Goal: Task Accomplishment & Management: Use online tool/utility

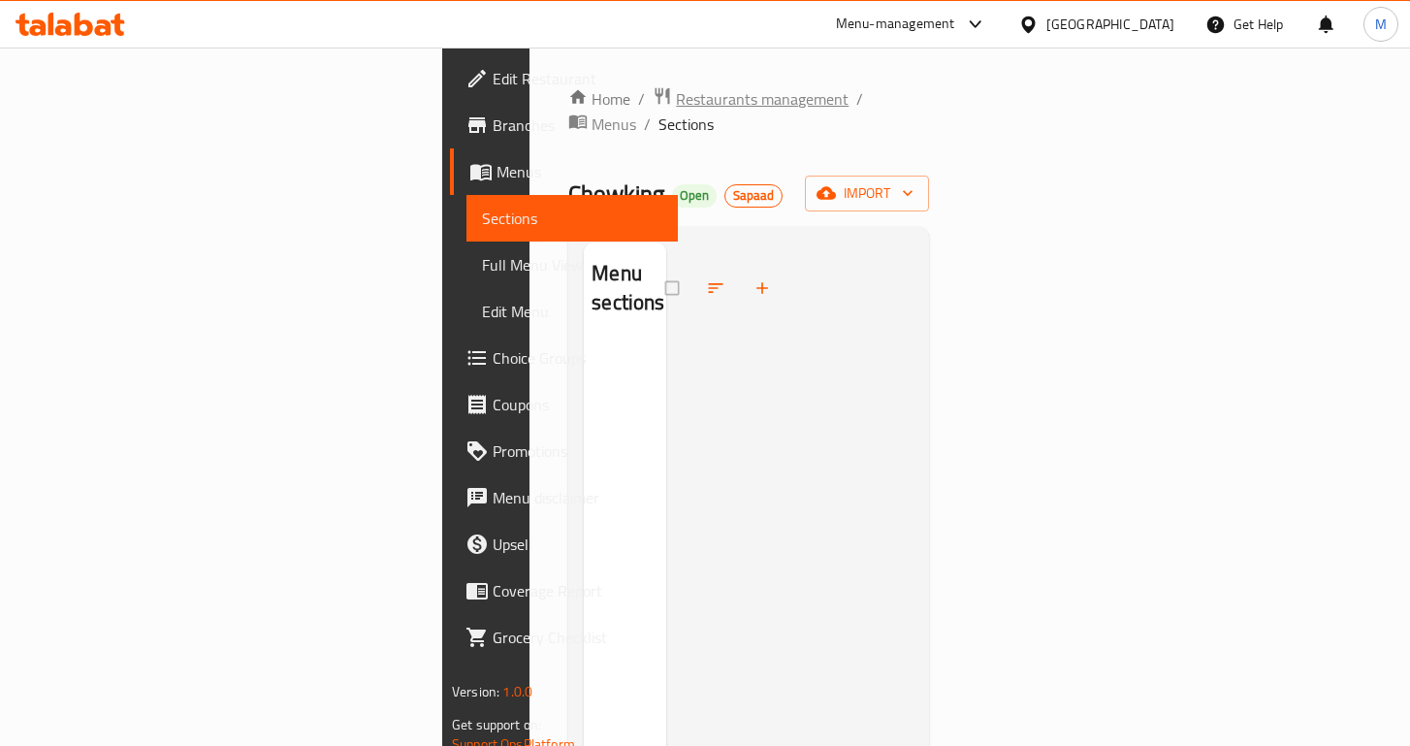
click at [676, 93] on span "Restaurants management" at bounding box center [762, 98] width 173 height 23
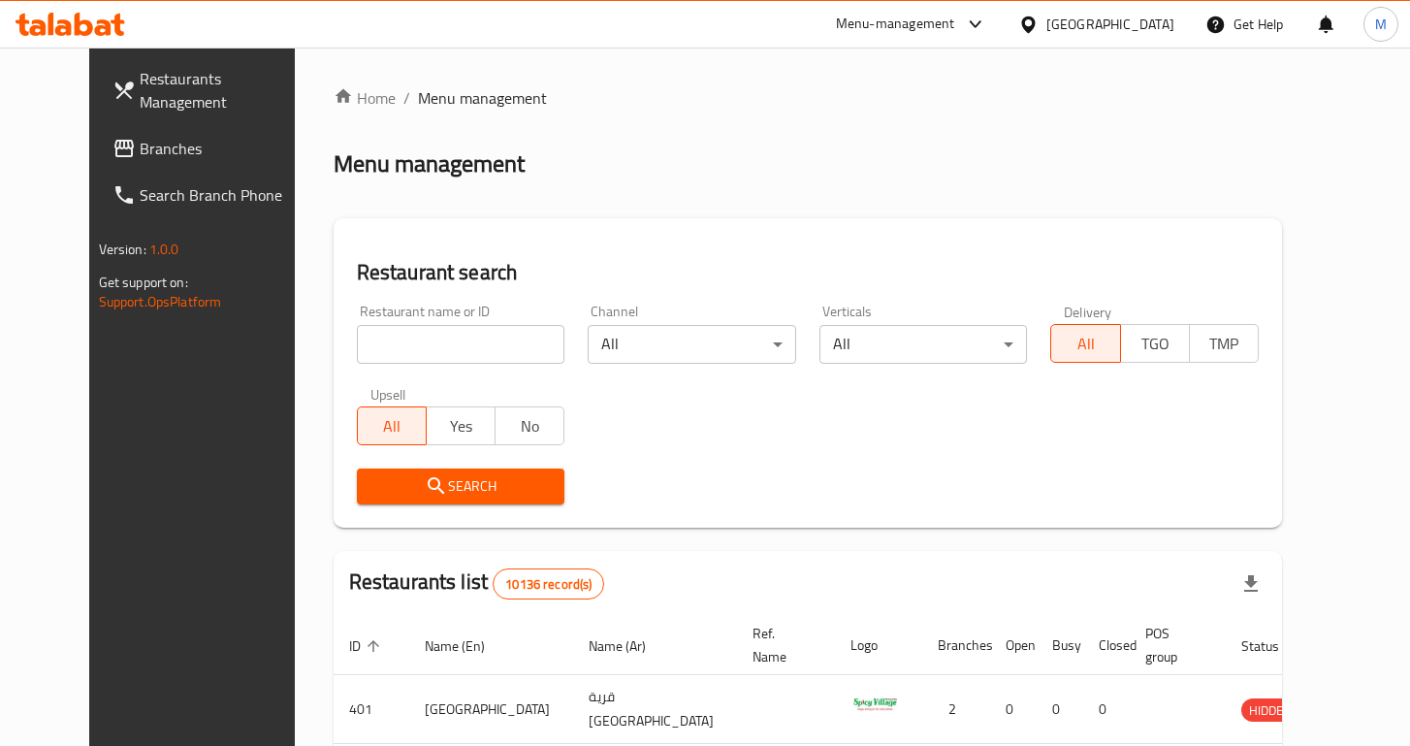
click at [445, 324] on div at bounding box center [705, 373] width 1410 height 746
click at [450, 334] on input "search" at bounding box center [461, 344] width 208 height 39
type input "pizza modo"
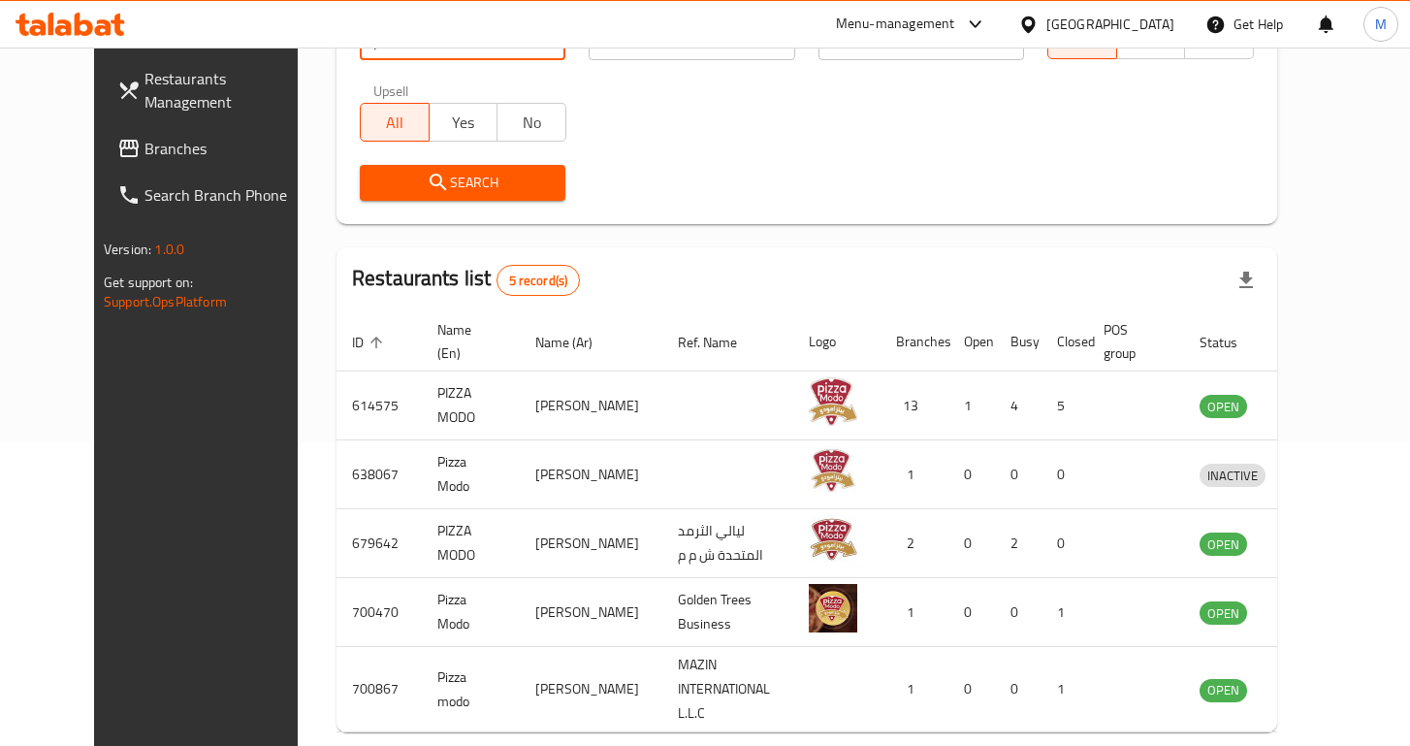
scroll to position [378, 0]
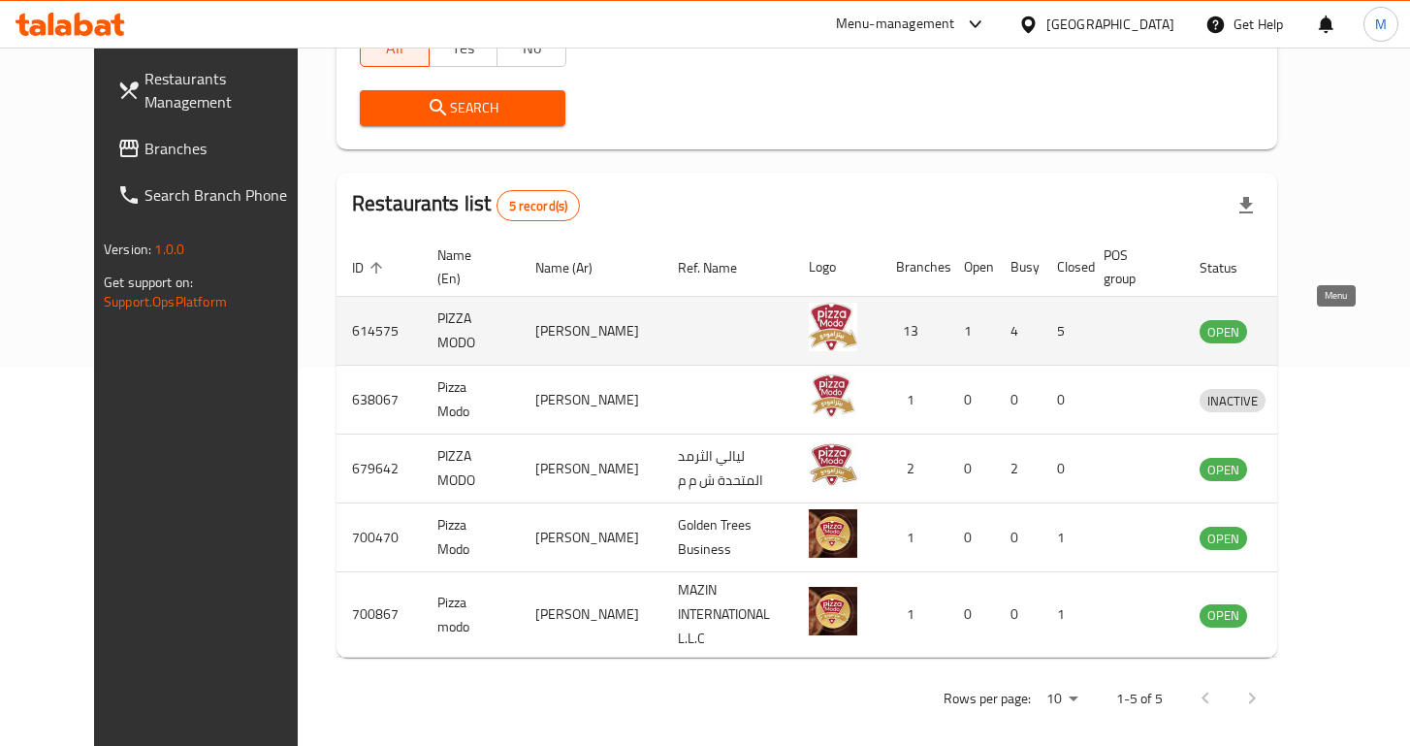
click at [1328, 336] on icon "enhanced table" at bounding box center [1315, 330] width 23 height 23
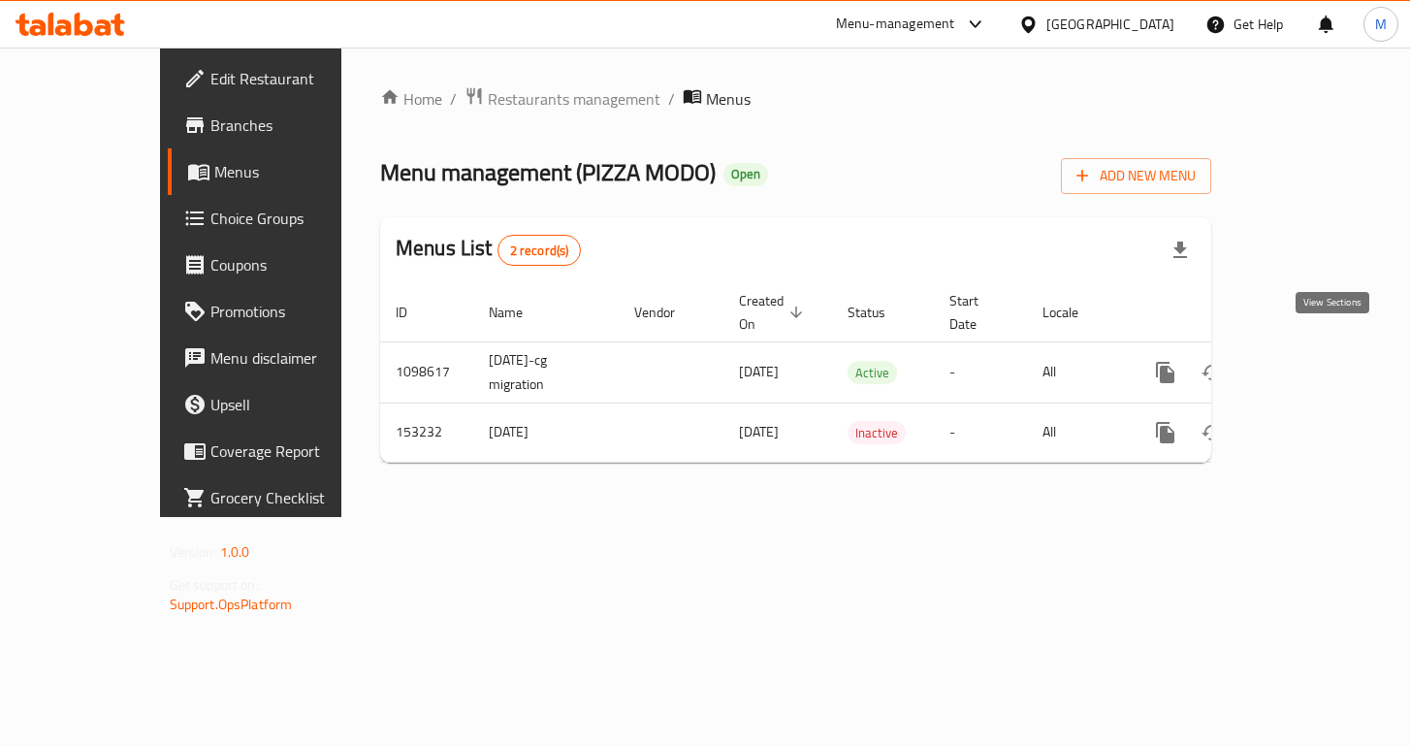
click at [1329, 349] on link "enhanced table" at bounding box center [1305, 372] width 47 height 47
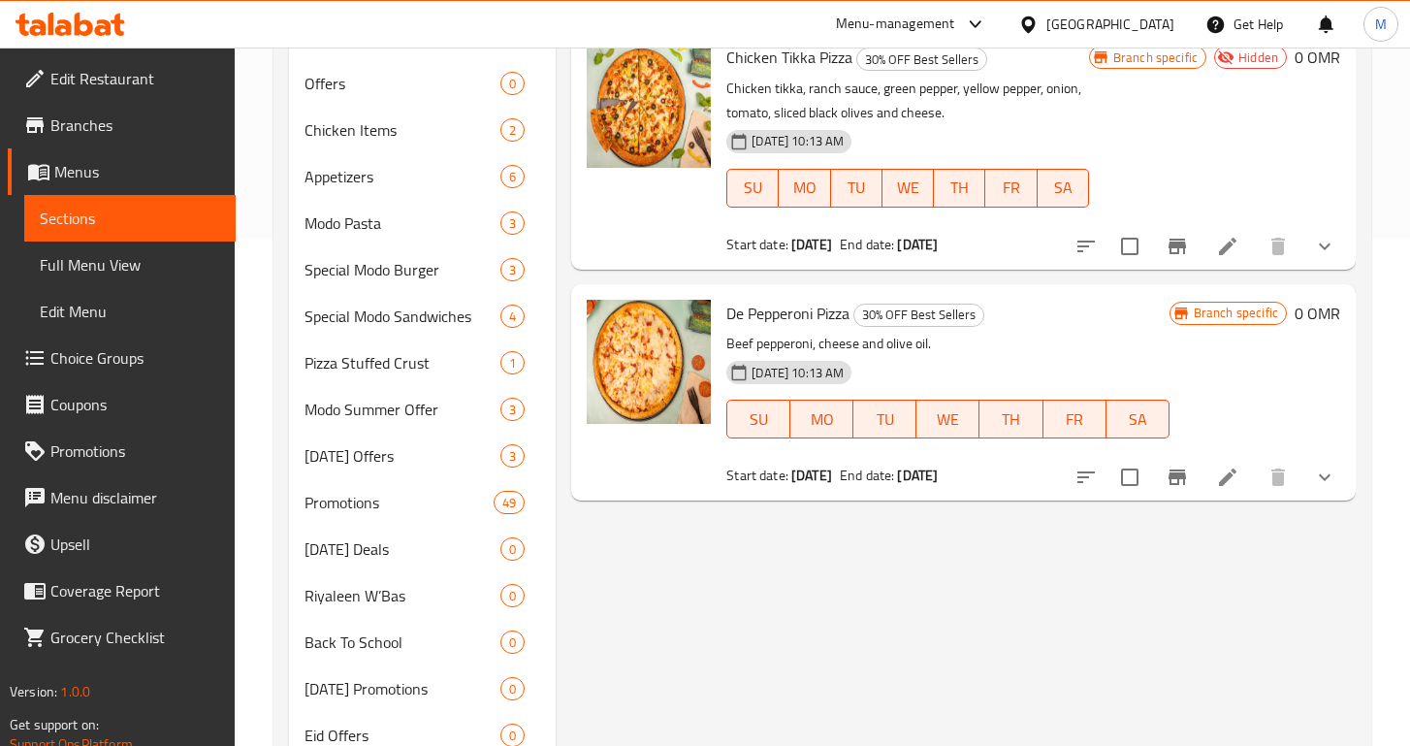
scroll to position [722, 0]
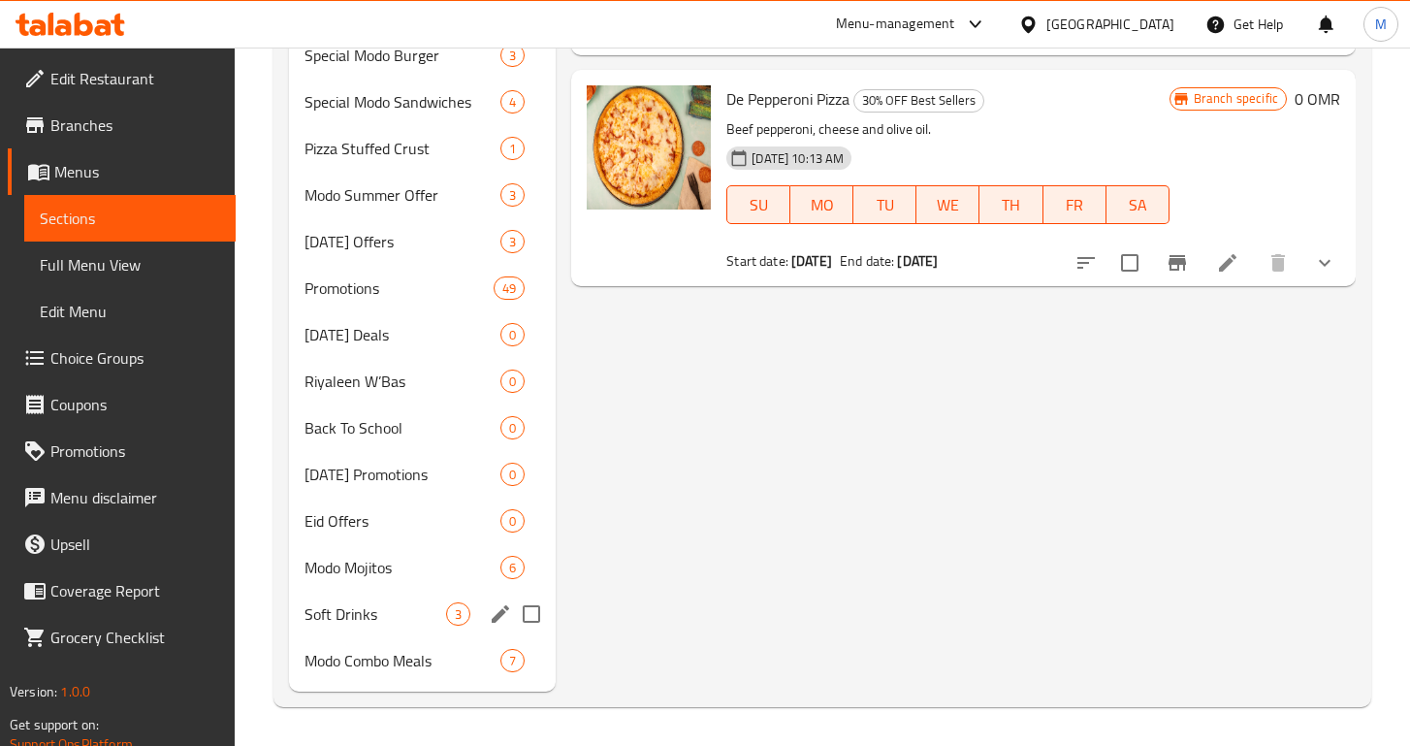
click at [371, 600] on div "Soft Drinks 3" at bounding box center [422, 614] width 267 height 47
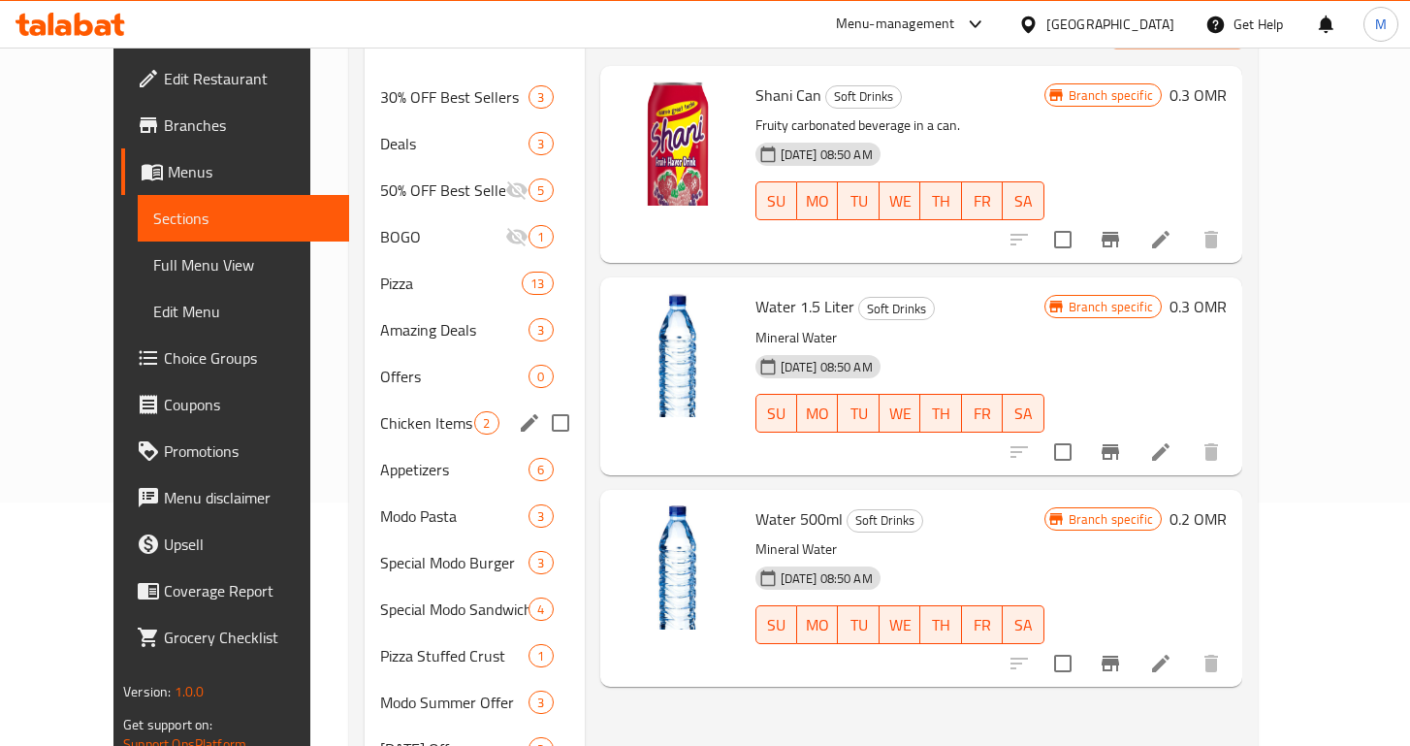
scroll to position [130, 0]
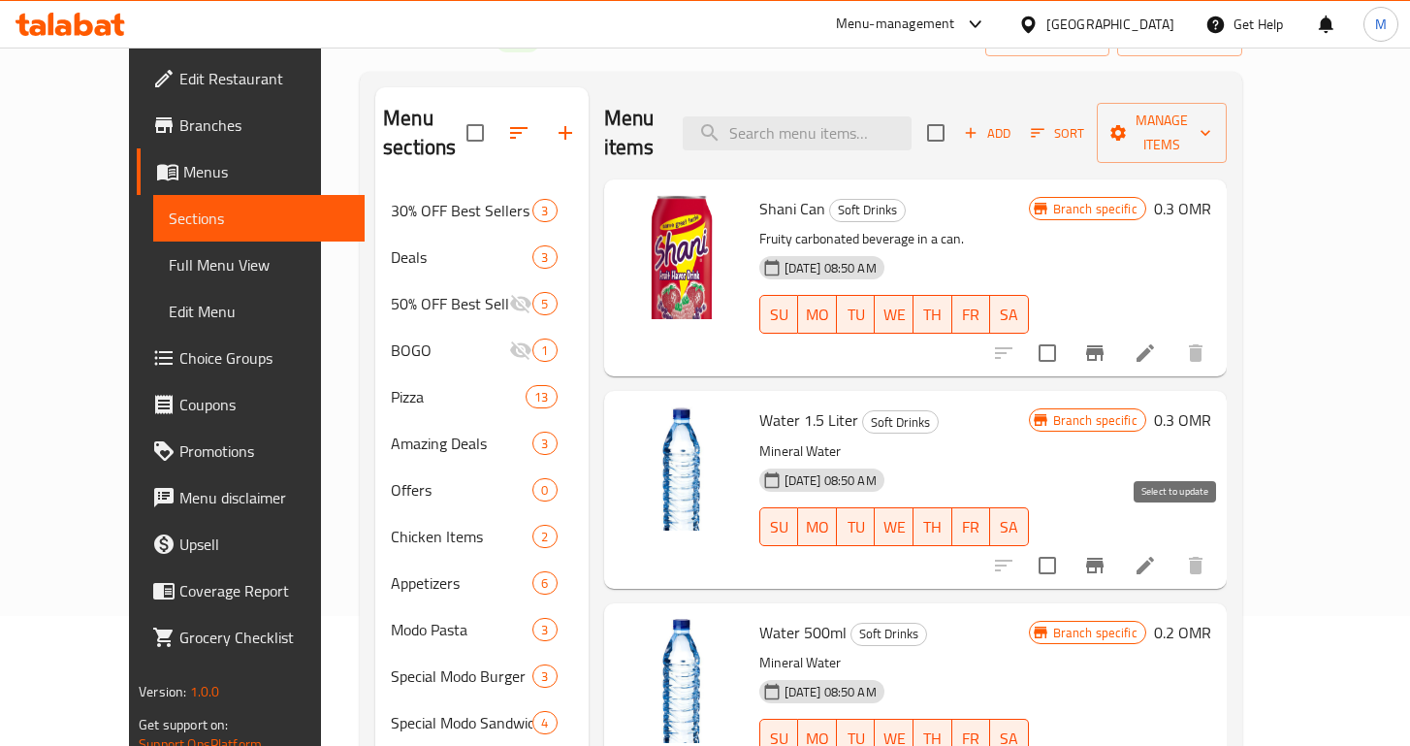
click at [1068, 545] on input "checkbox" at bounding box center [1047, 565] width 41 height 41
checkbox input "true"
click at [1068, 334] on input "checkbox" at bounding box center [1047, 353] width 41 height 41
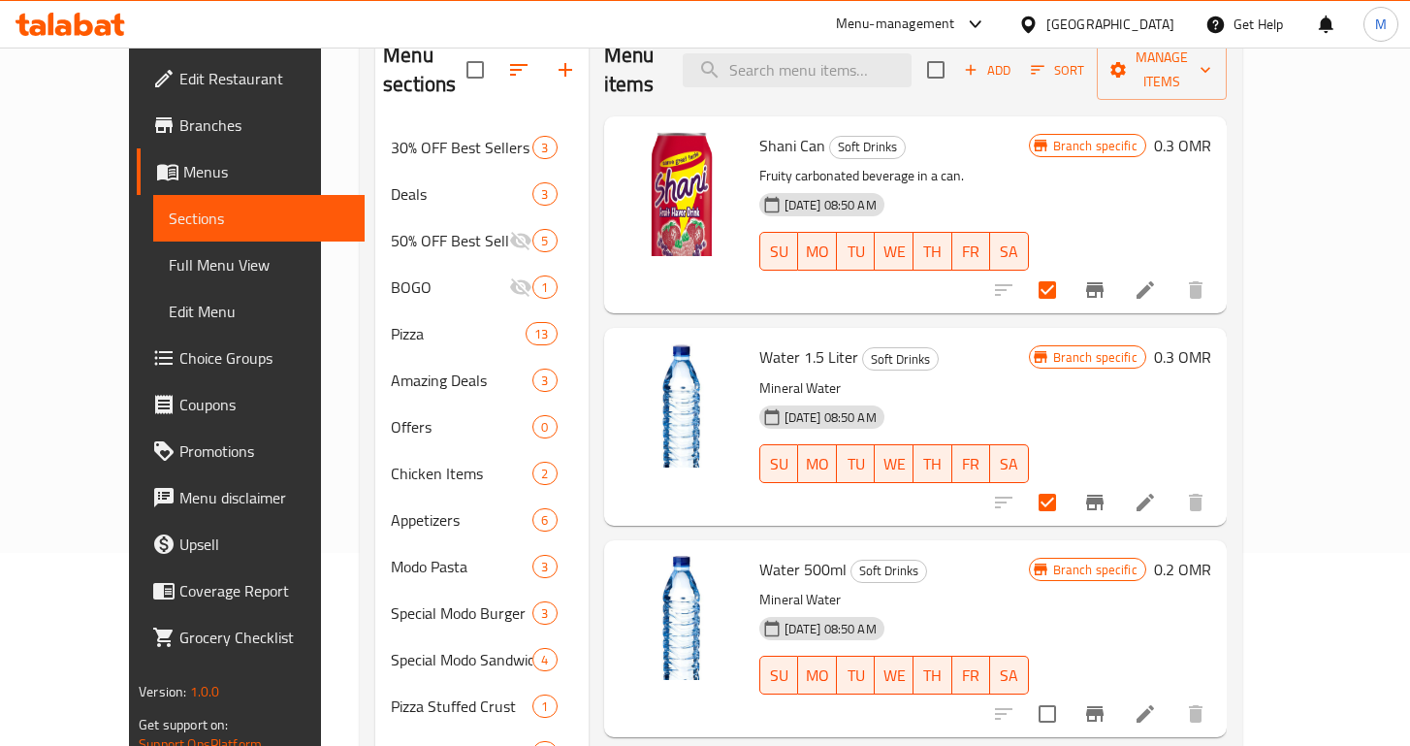
scroll to position [151, 0]
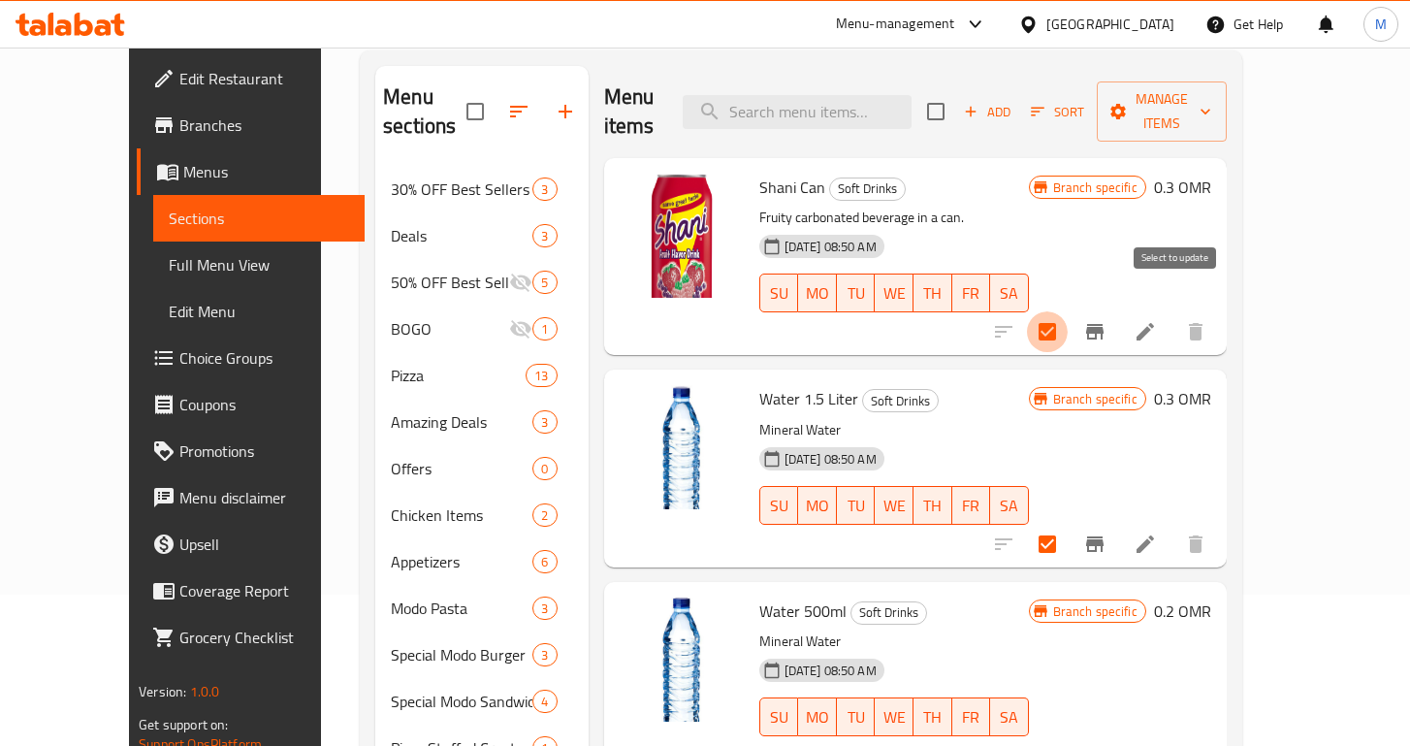
click at [1068, 311] on input "checkbox" at bounding box center [1047, 331] width 41 height 41
checkbox input "false"
click at [1068, 524] on input "checkbox" at bounding box center [1047, 544] width 41 height 41
checkbox input "false"
click at [179, 404] on span "Coupons" at bounding box center [264, 404] width 170 height 23
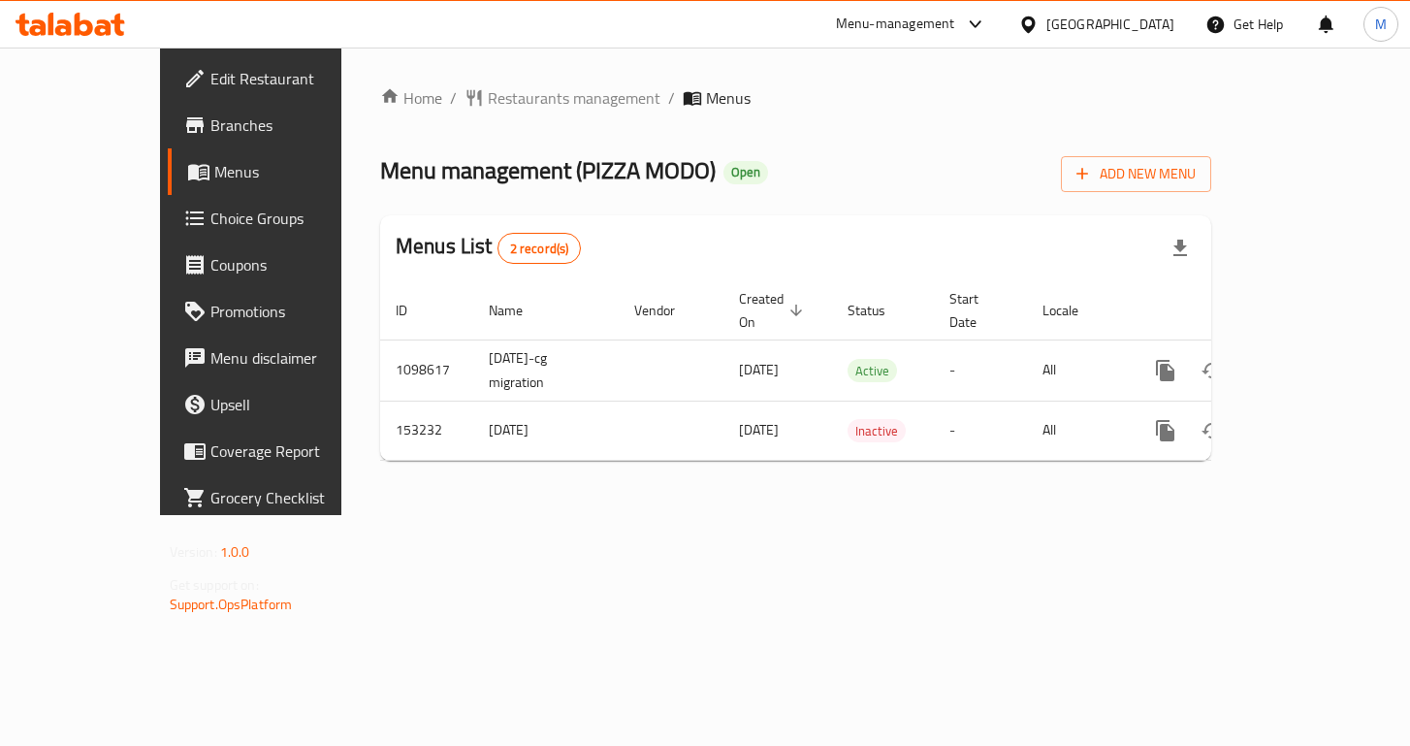
click at [210, 219] on span "Choice Groups" at bounding box center [295, 218] width 170 height 23
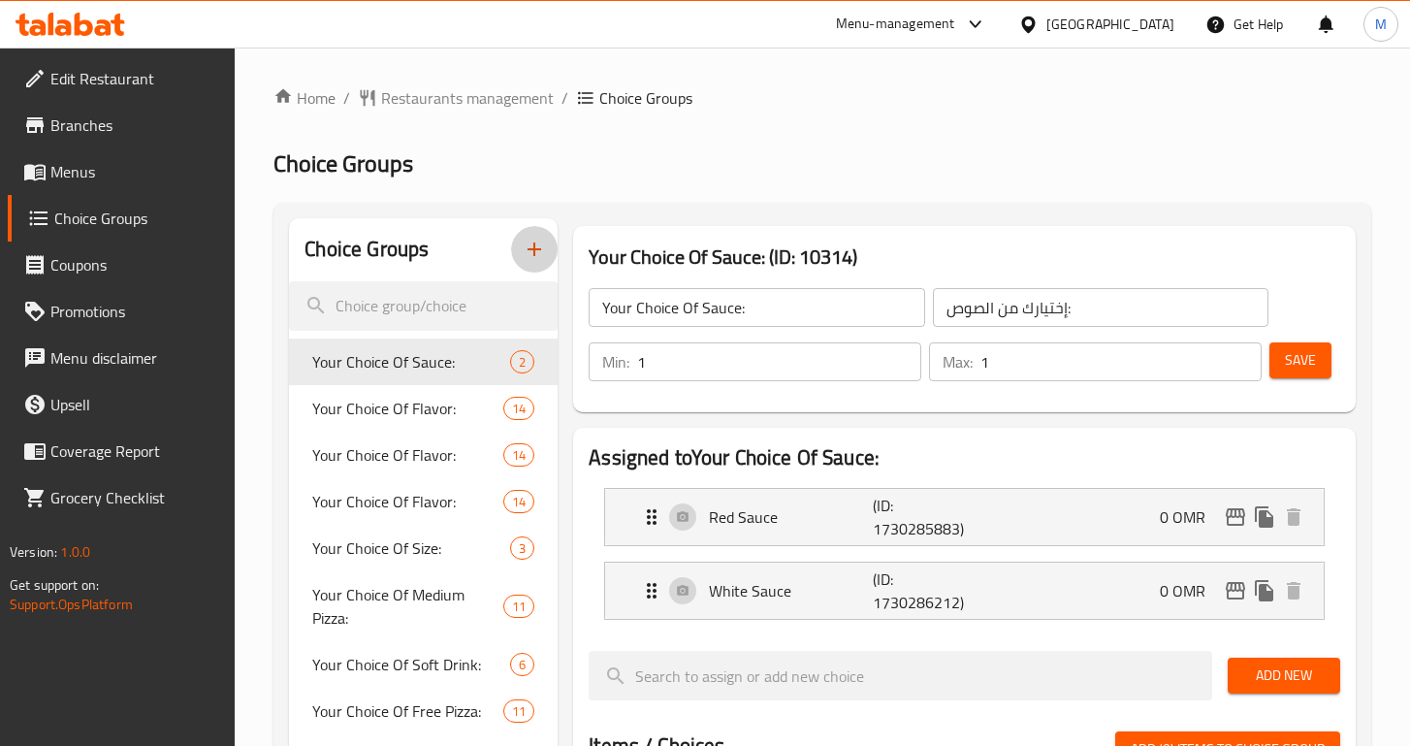
click at [533, 250] on icon "button" at bounding box center [535, 249] width 14 height 14
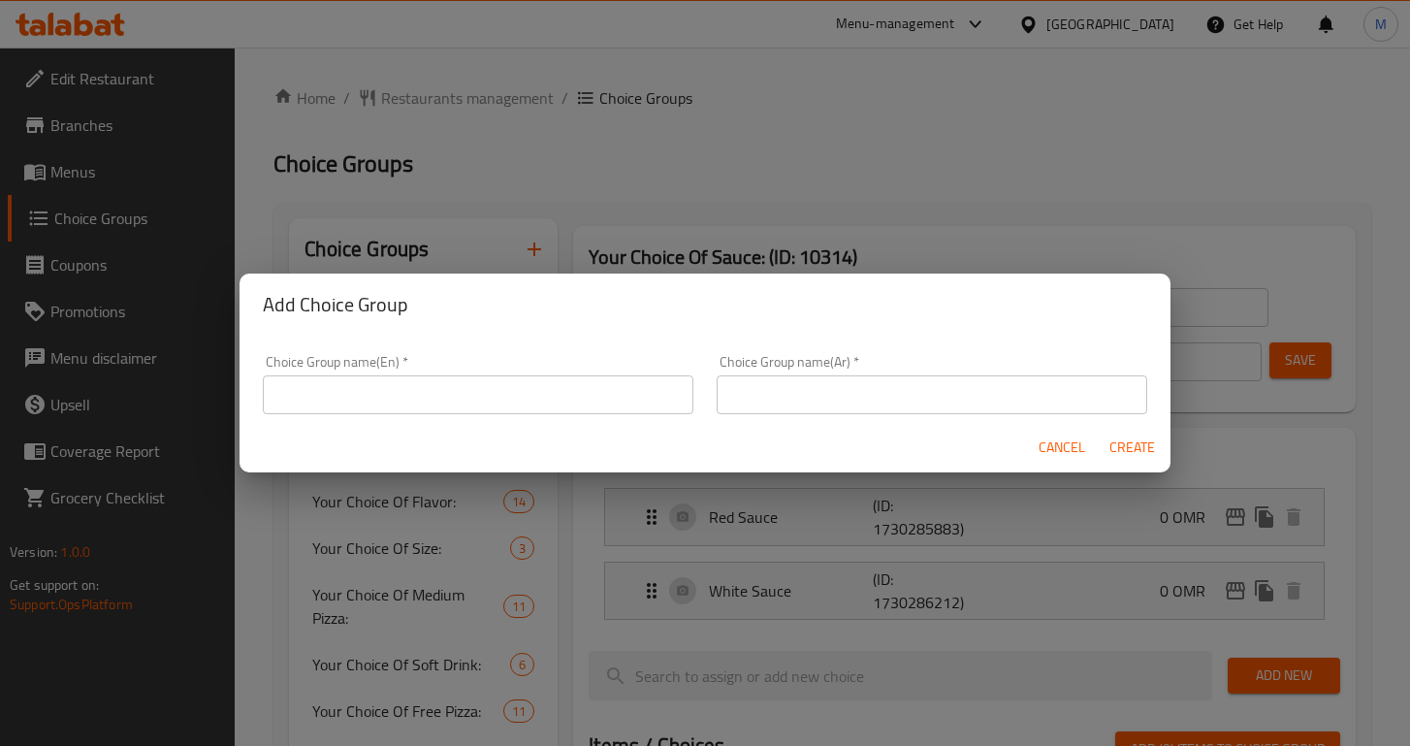
click at [471, 373] on div "Choice Group name(En)   * Choice Group name(En) *" at bounding box center [478, 384] width 431 height 59
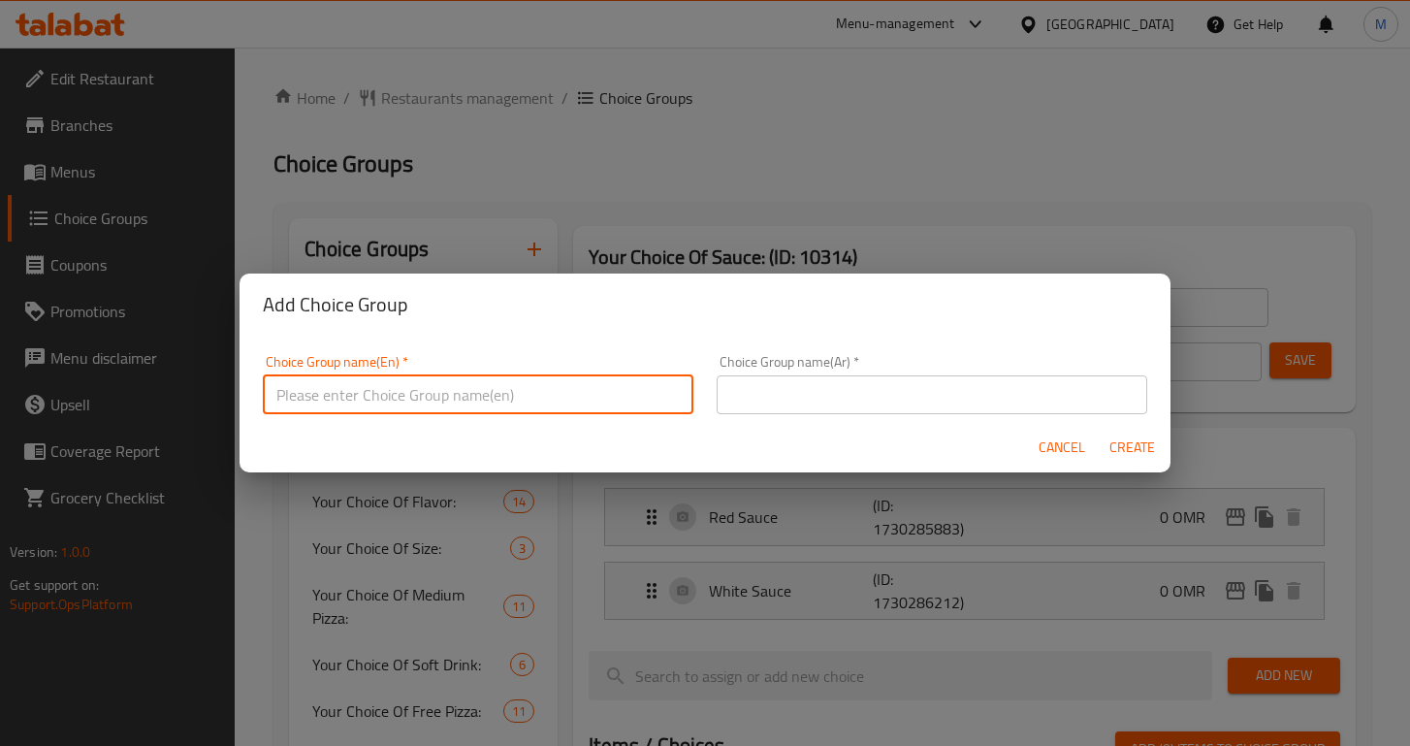
click at [493, 404] on input "text" at bounding box center [478, 394] width 431 height 39
type input "Choice of Soft Drink"
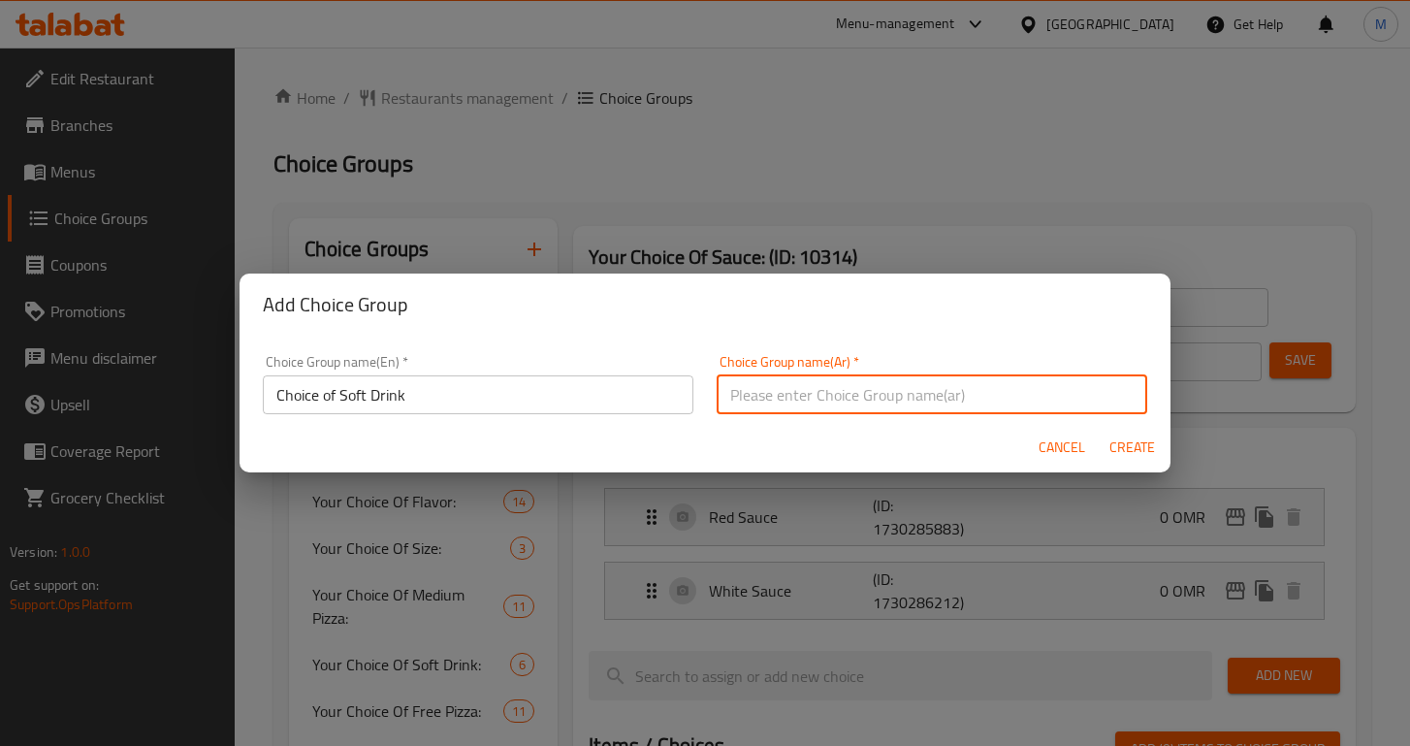
click at [434, 390] on input "Choice of Soft Drink" at bounding box center [478, 394] width 431 height 39
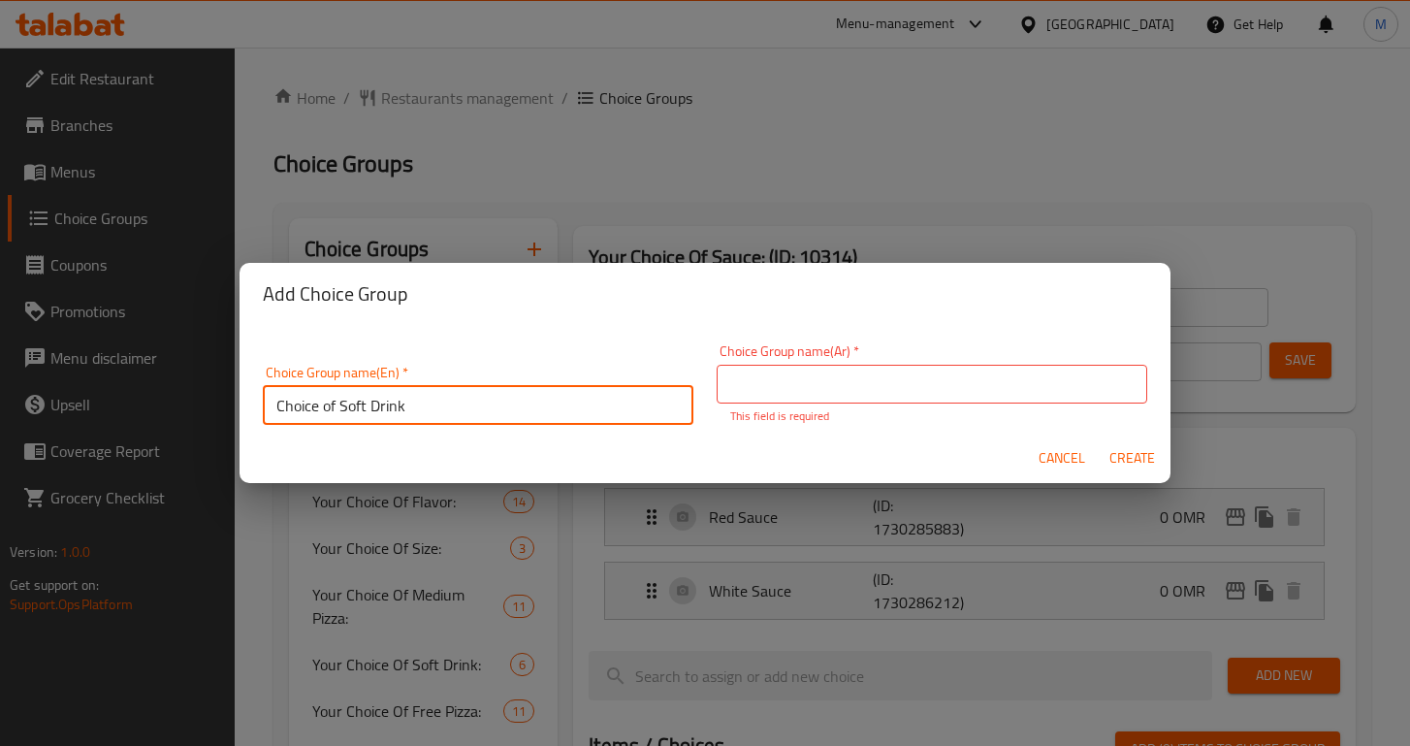
click at [434, 390] on input "Choice of Soft Drink" at bounding box center [478, 405] width 431 height 39
click at [910, 382] on input "text" at bounding box center [932, 384] width 431 height 39
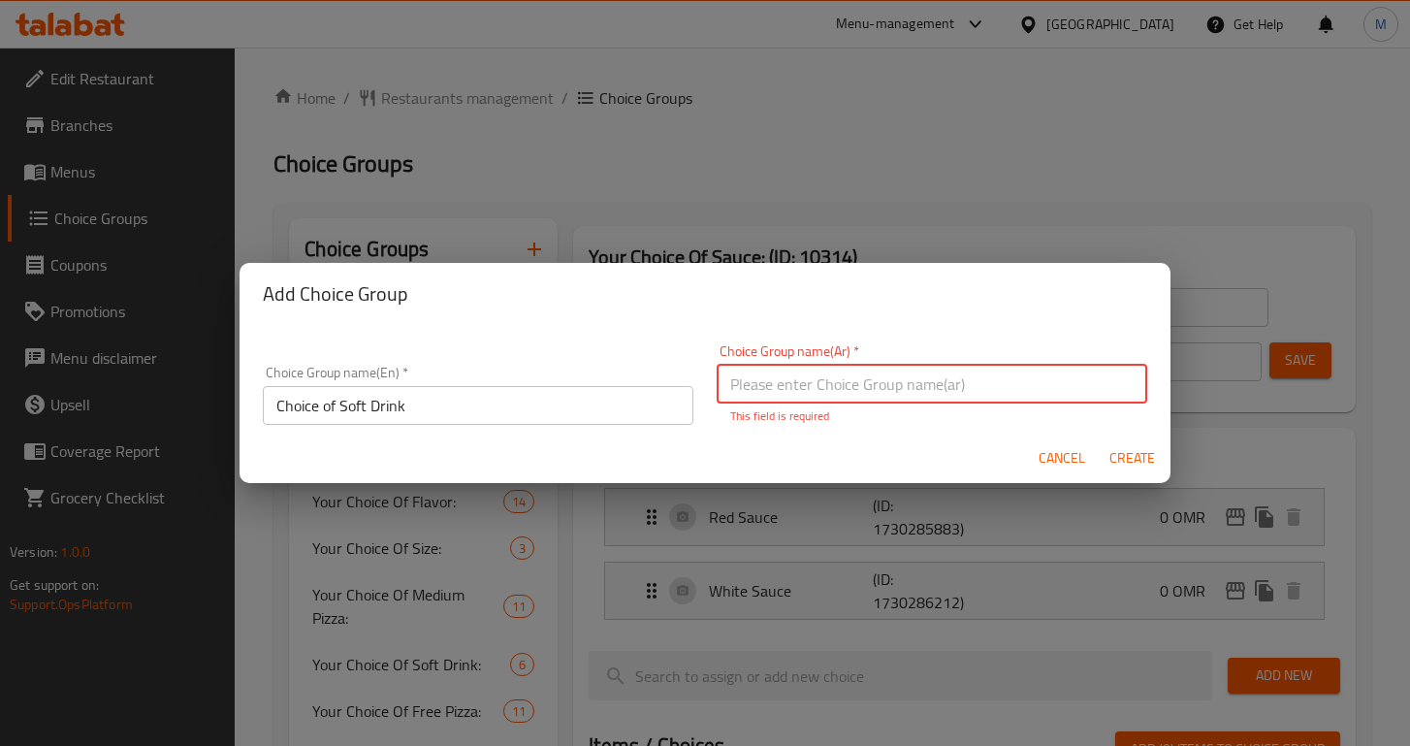
paste input "اختيار المشروبات الغازية"
click at [780, 387] on input "اختيار المشروبات الغازية" at bounding box center [932, 384] width 431 height 39
click at [728, 389] on input "اختيار المشروب الغازية" at bounding box center [932, 384] width 431 height 39
click at [734, 388] on input "اختيار المشروب الغازية" at bounding box center [932, 384] width 431 height 39
type input "اختيار المشروب الغازي"
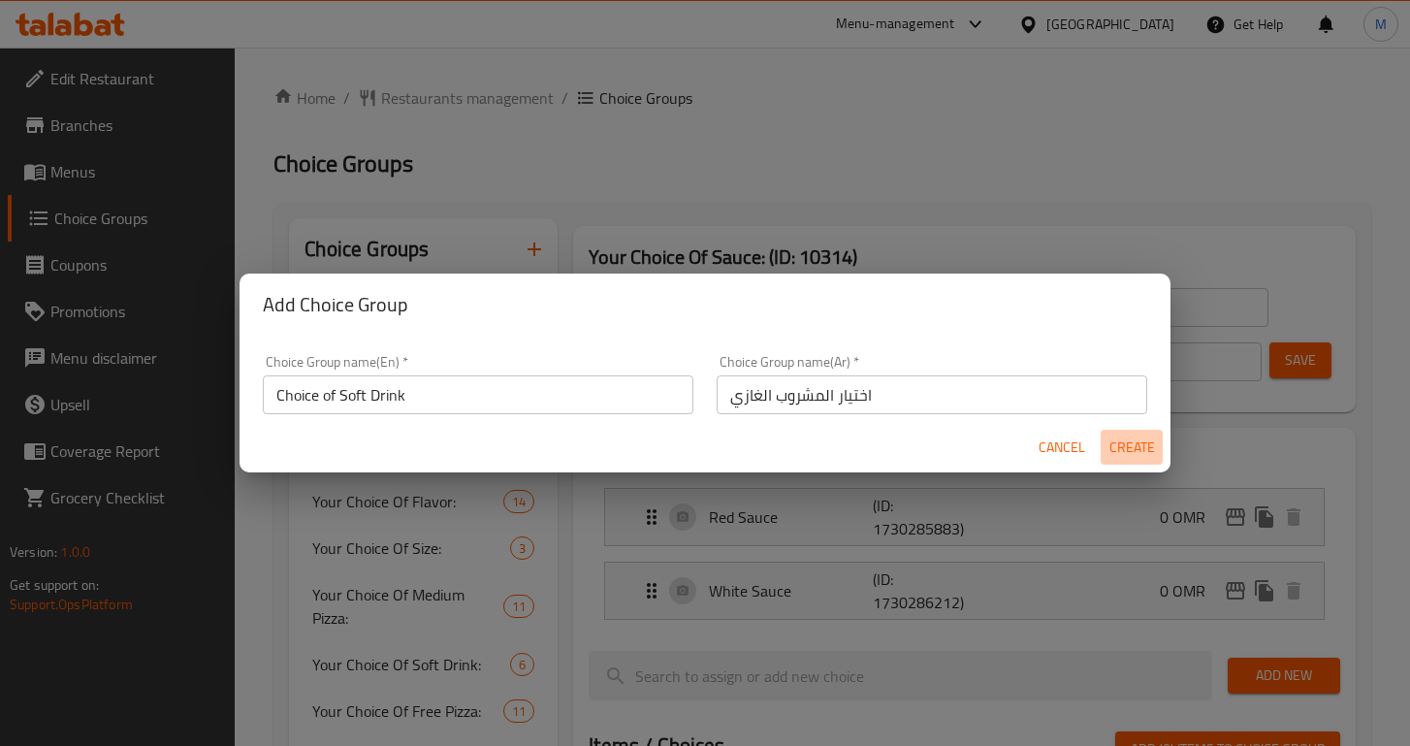
click at [1137, 459] on span "Create" at bounding box center [1131, 447] width 47 height 24
type input "Choice of Soft Drink"
type input "اختيار المشروب الغازي"
type input "0"
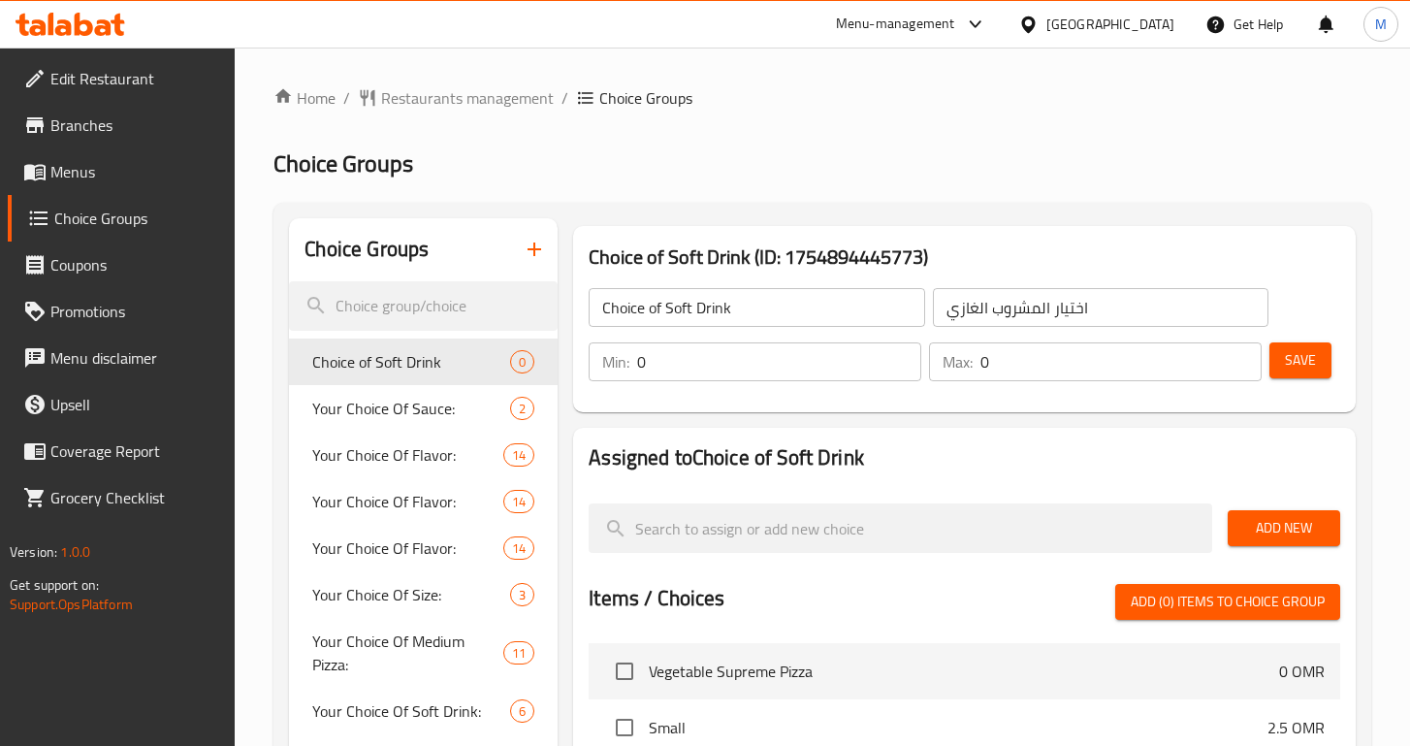
scroll to position [18, 0]
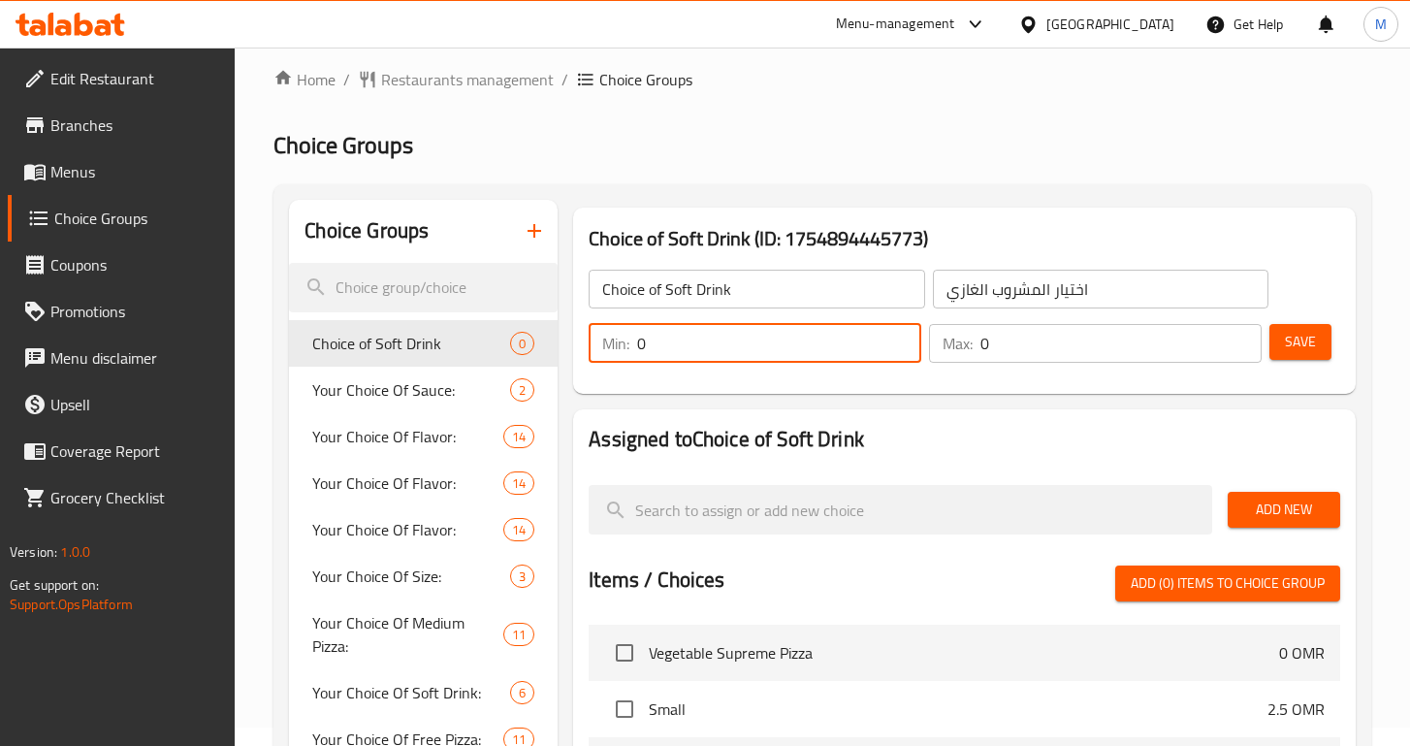
click at [754, 335] on input "0" at bounding box center [779, 343] width 284 height 39
click at [754, 332] on input "0" at bounding box center [779, 343] width 284 height 39
drag, startPoint x: 661, startPoint y: 347, endPoint x: 628, endPoint y: 347, distance: 33.0
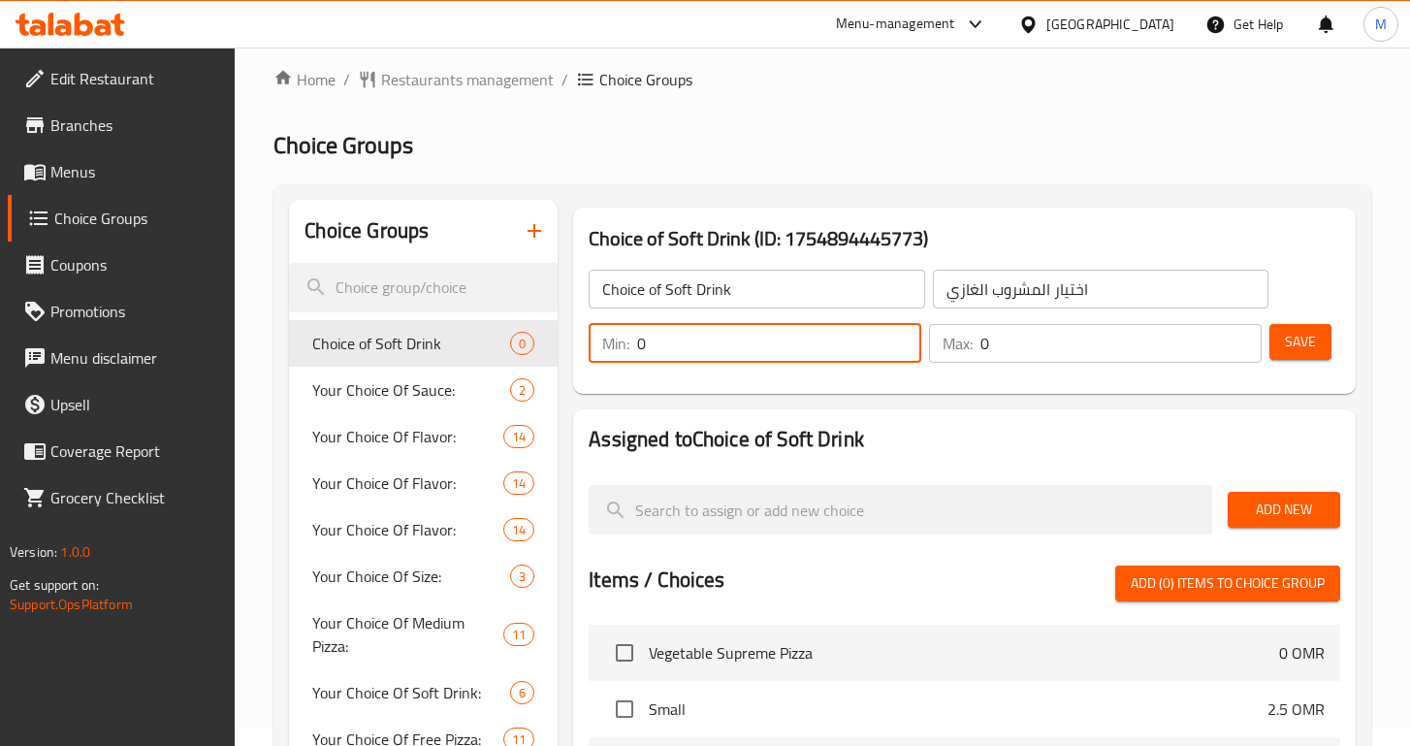
click at [628, 347] on div "Min: 0 ​" at bounding box center [755, 343] width 333 height 39
type input "1"
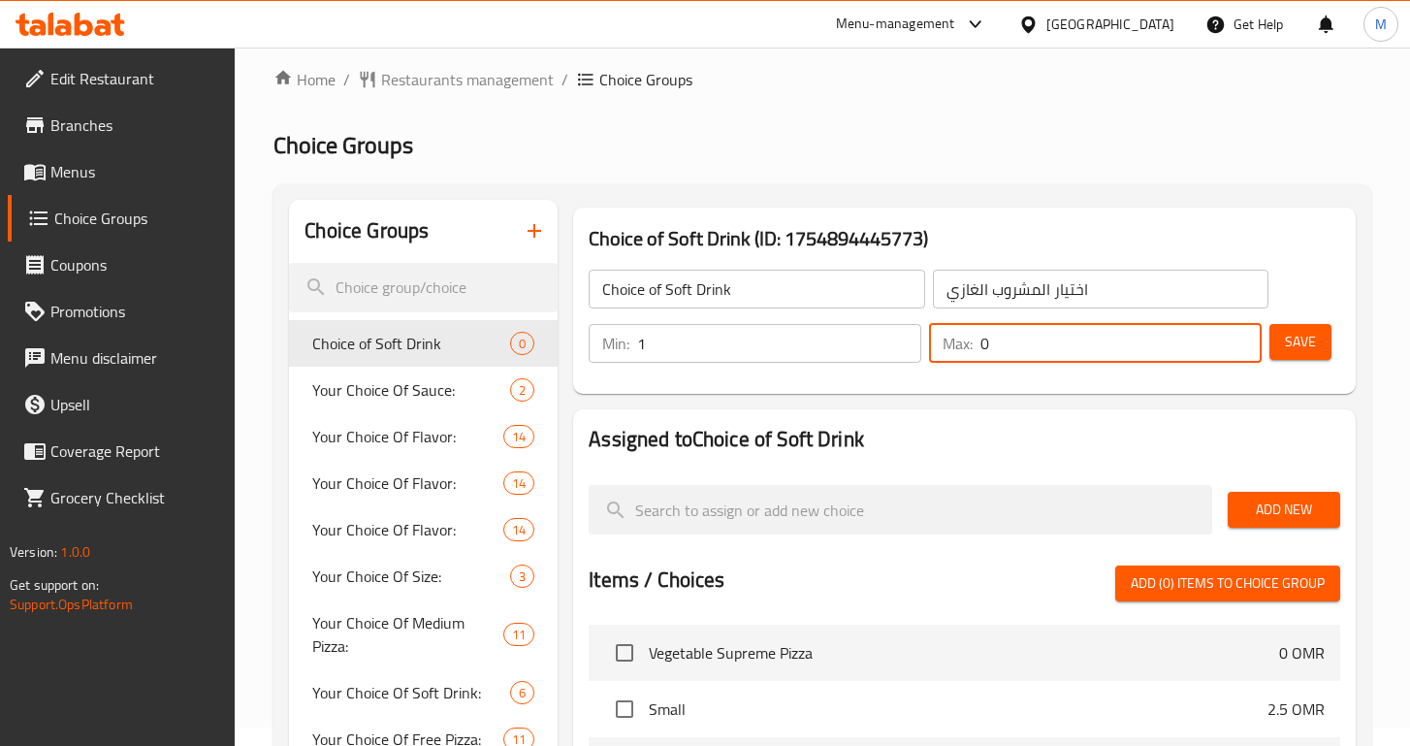
drag, startPoint x: 992, startPoint y: 346, endPoint x: 936, endPoint y: 346, distance: 56.2
click at [936, 346] on div "Max: 0 ​" at bounding box center [1095, 343] width 333 height 39
type input "1"
click at [1024, 430] on h2 "Assigned to Choice of Soft Drink" at bounding box center [965, 439] width 752 height 29
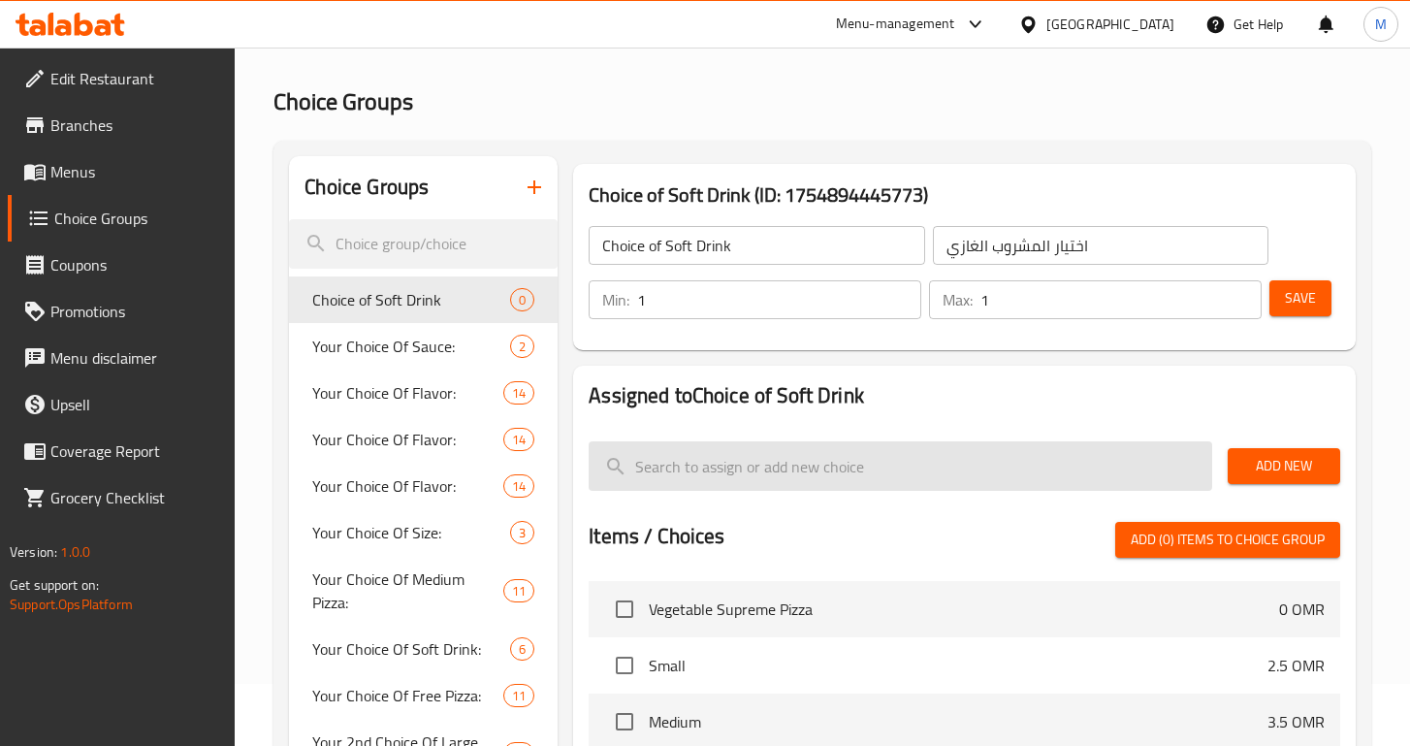
scroll to position [67, 0]
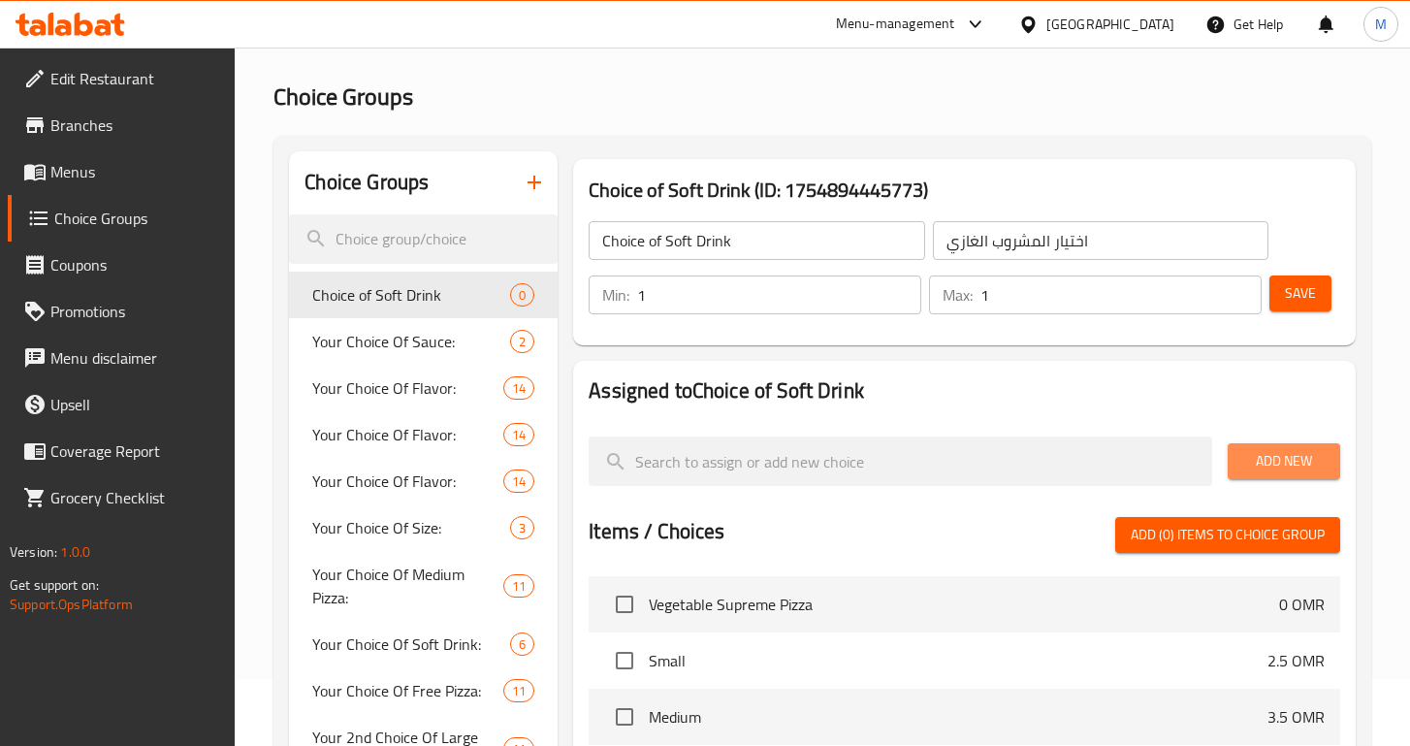
click at [1243, 459] on span "Add New" at bounding box center [1283, 461] width 81 height 24
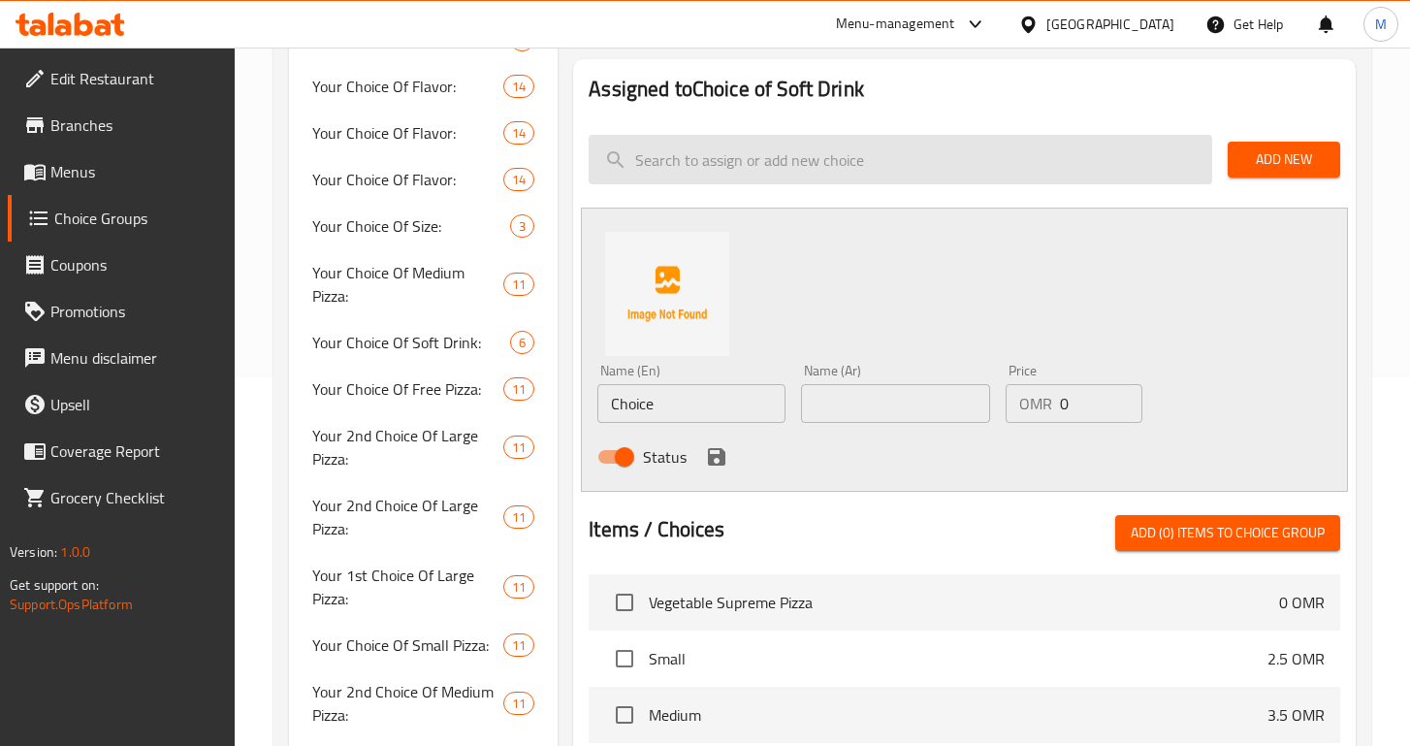
scroll to position [431, 0]
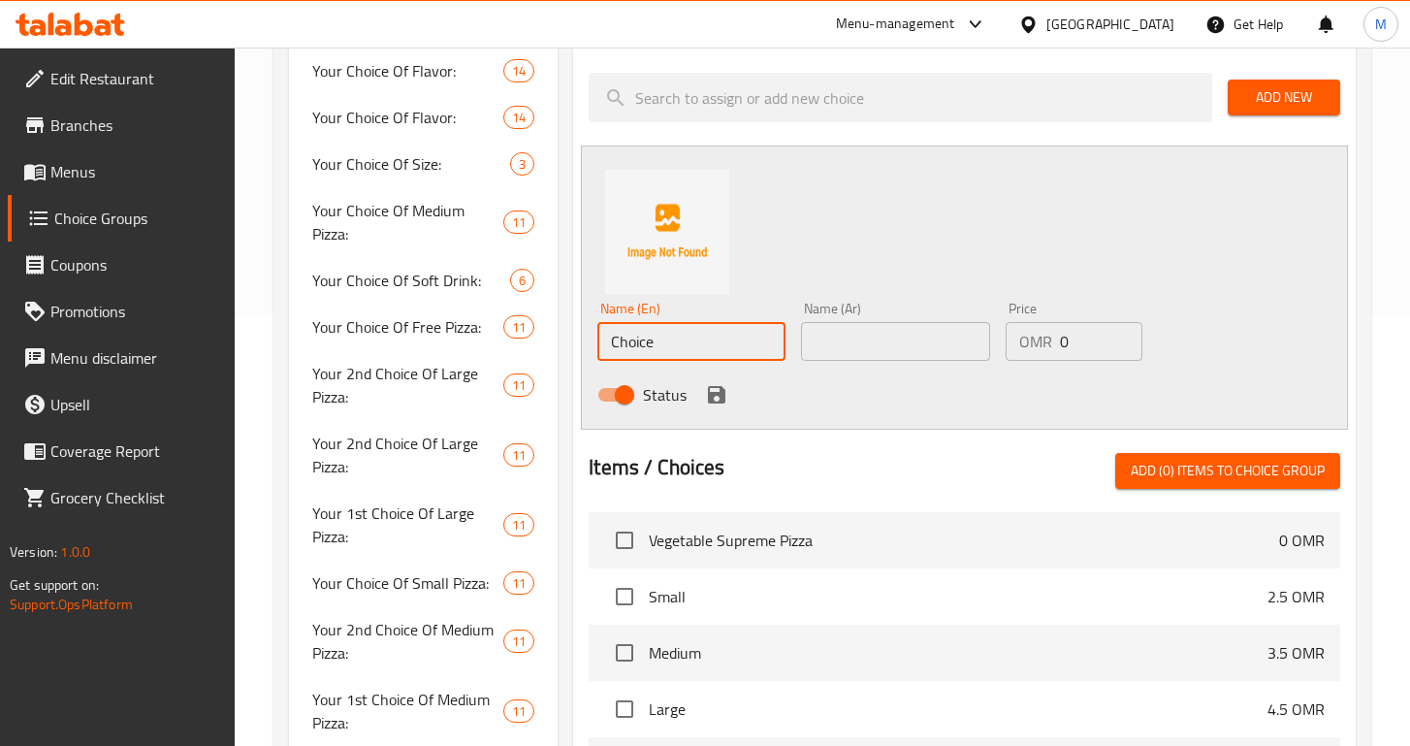
click at [667, 333] on input "Choice" at bounding box center [691, 341] width 188 height 39
